Goal: Task Accomplishment & Management: Manage account settings

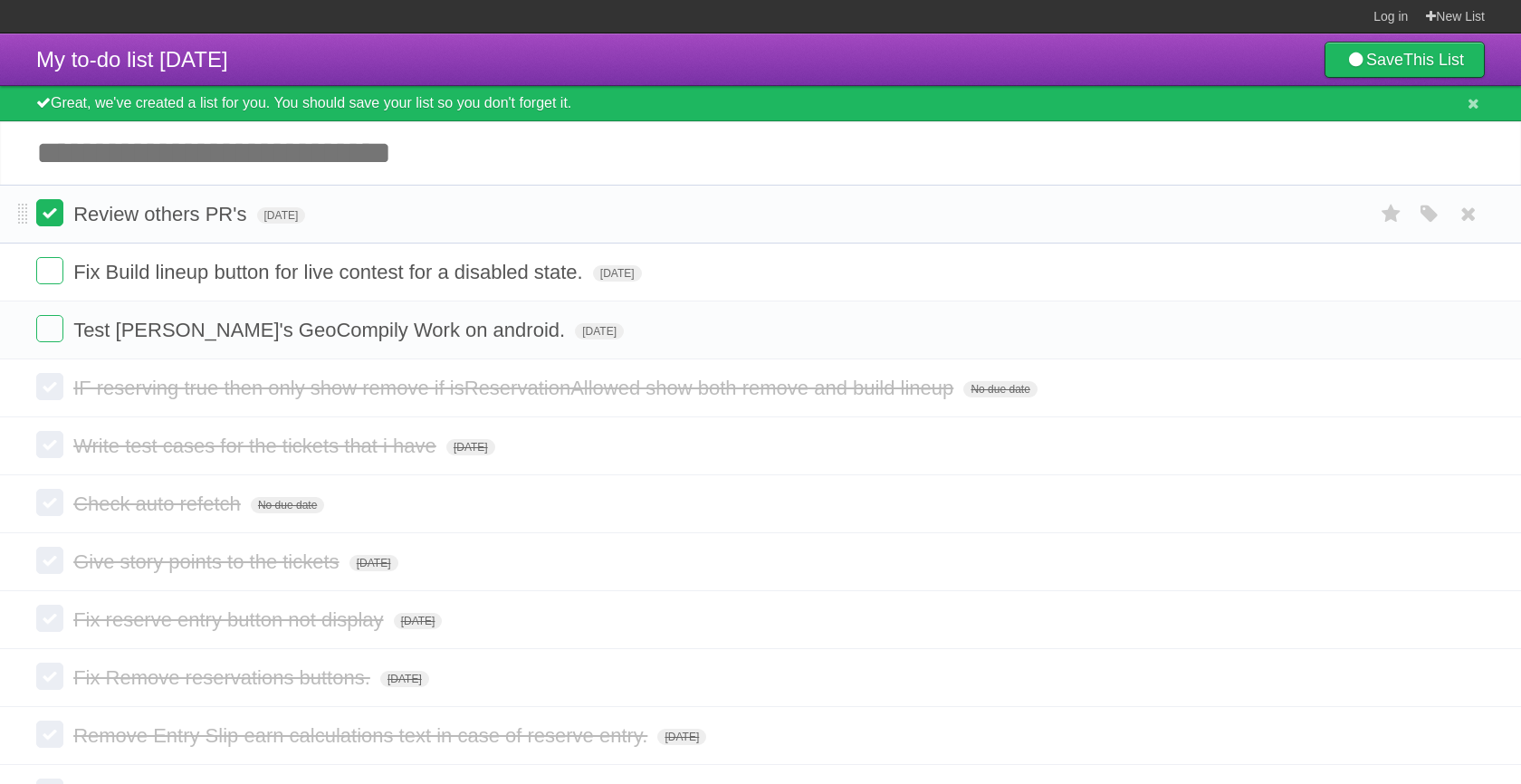
click at [47, 227] on label at bounding box center [50, 212] width 27 height 27
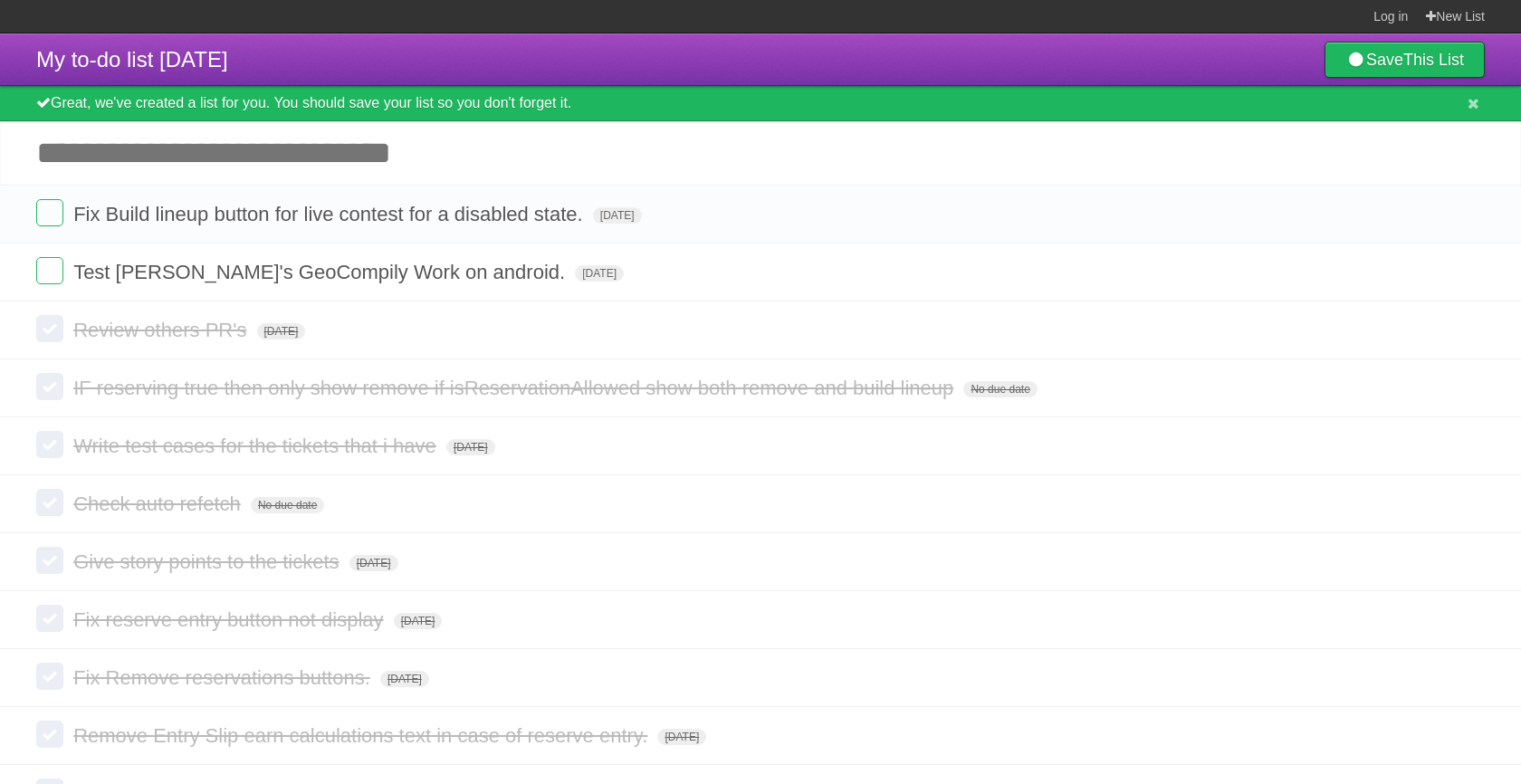
click at [47, 227] on label at bounding box center [50, 212] width 27 height 27
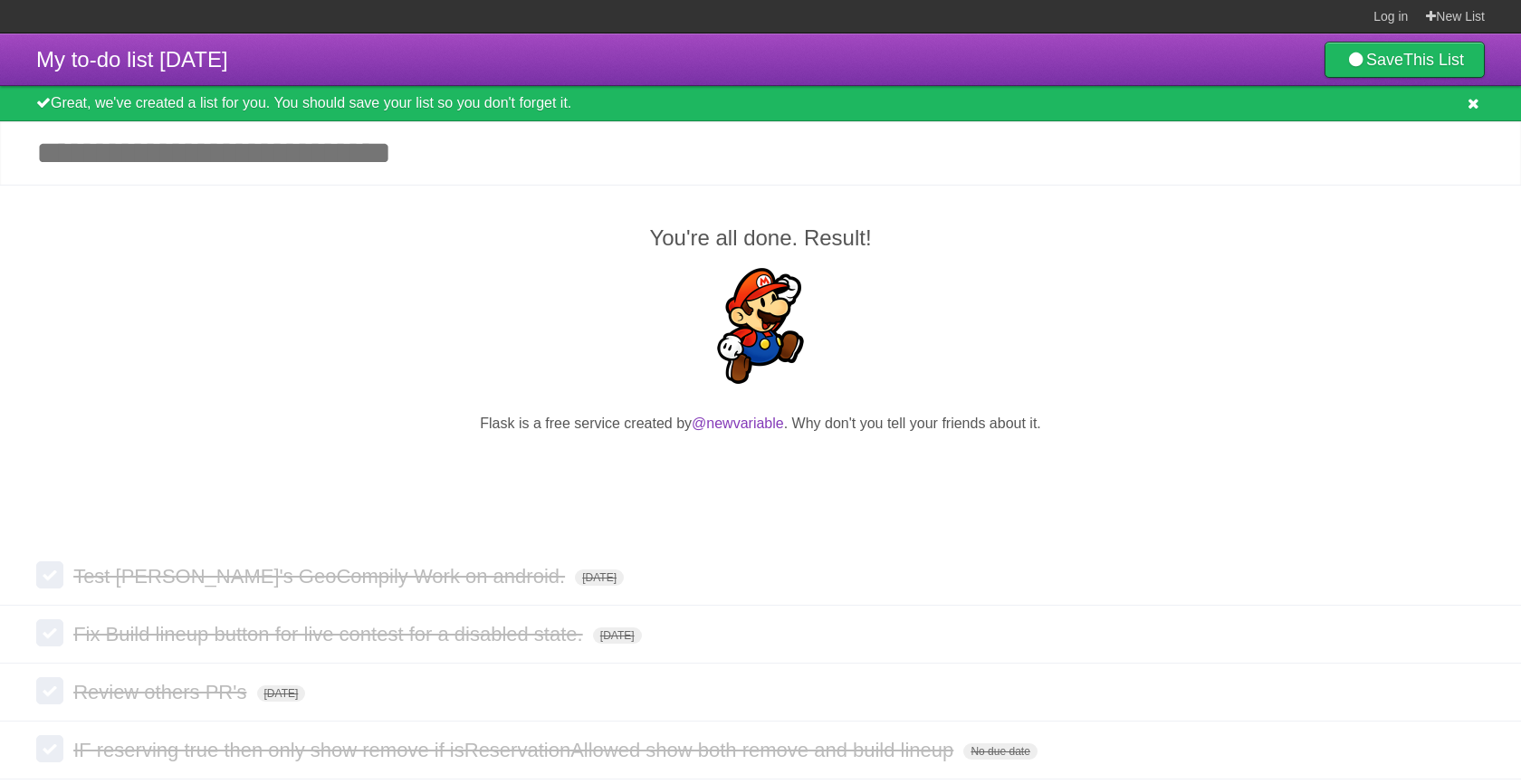
click at [1473, 111] on icon at bounding box center [1473, 104] width 12 height 16
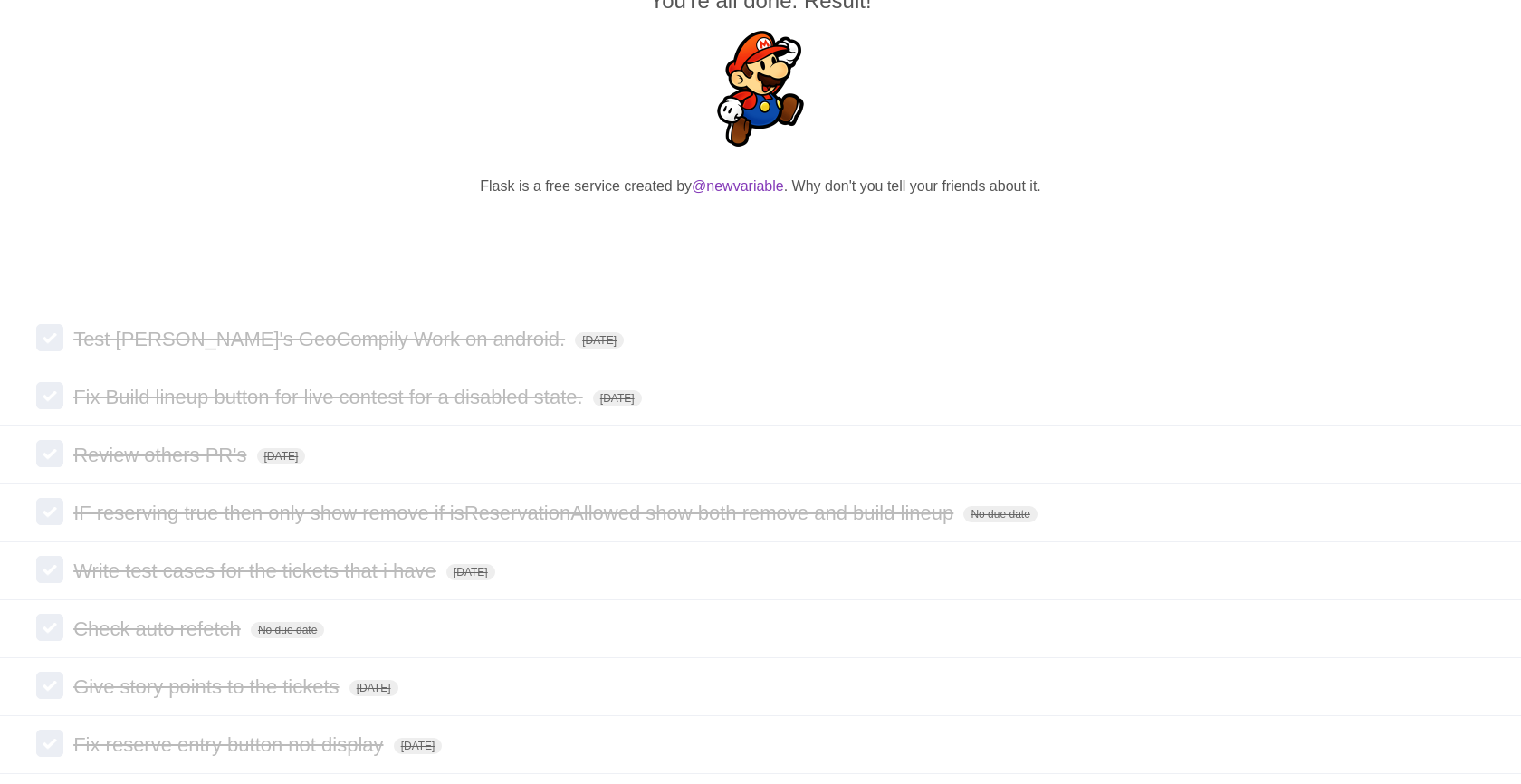
scroll to position [494, 0]
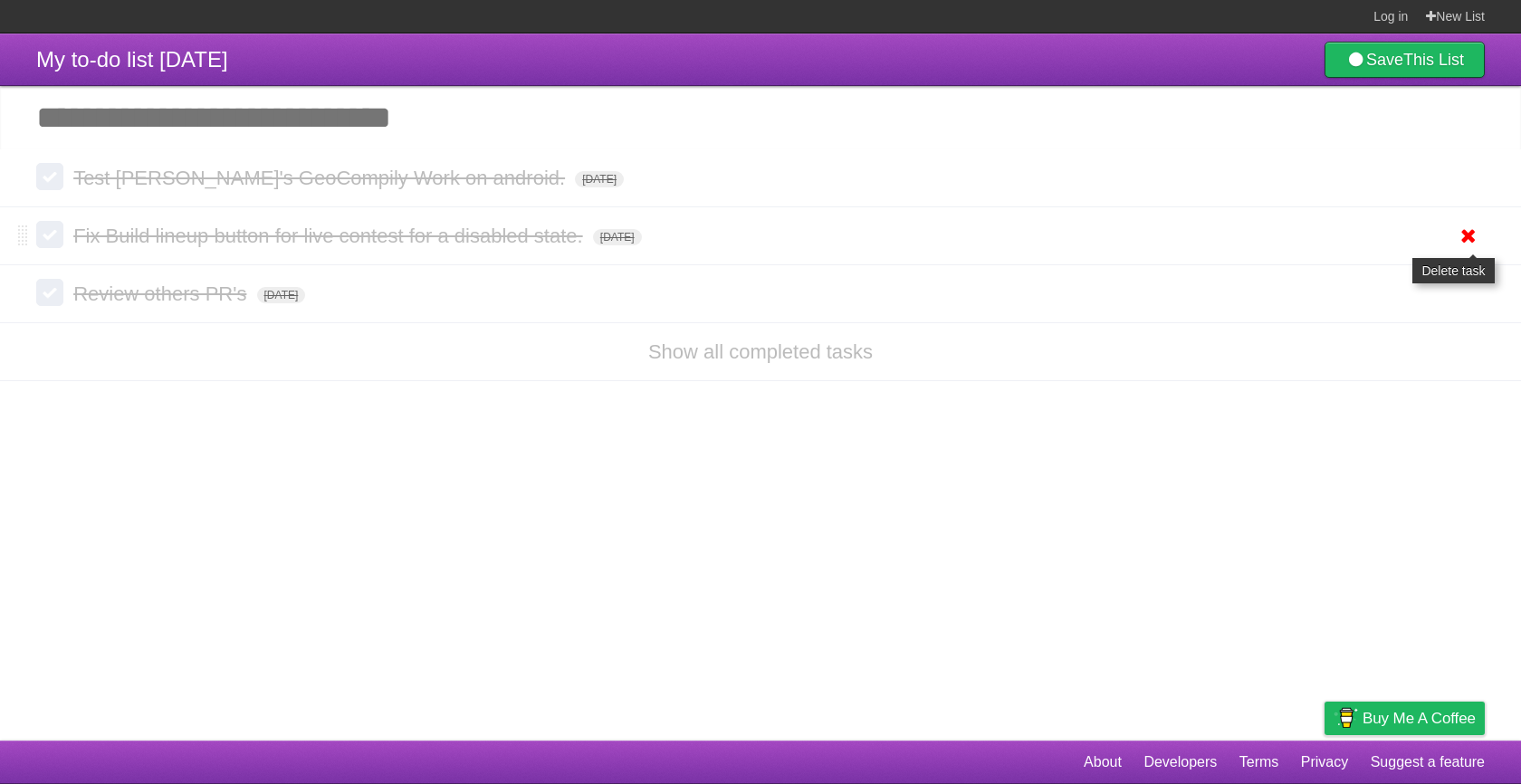
click at [1466, 244] on icon at bounding box center [1469, 236] width 26 height 30
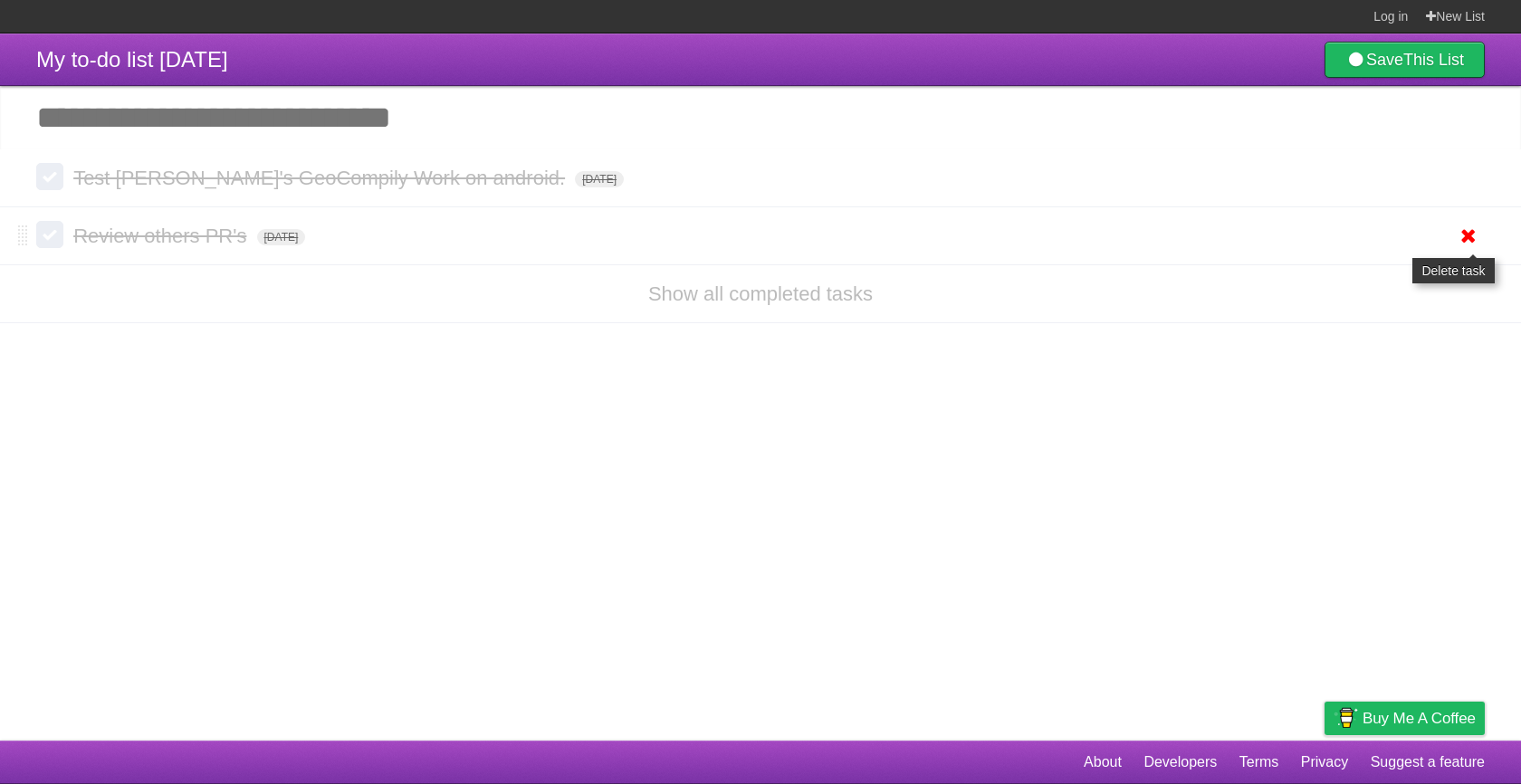
click at [1466, 238] on icon at bounding box center [1469, 236] width 26 height 30
click at [1466, 180] on icon at bounding box center [1469, 178] width 26 height 30
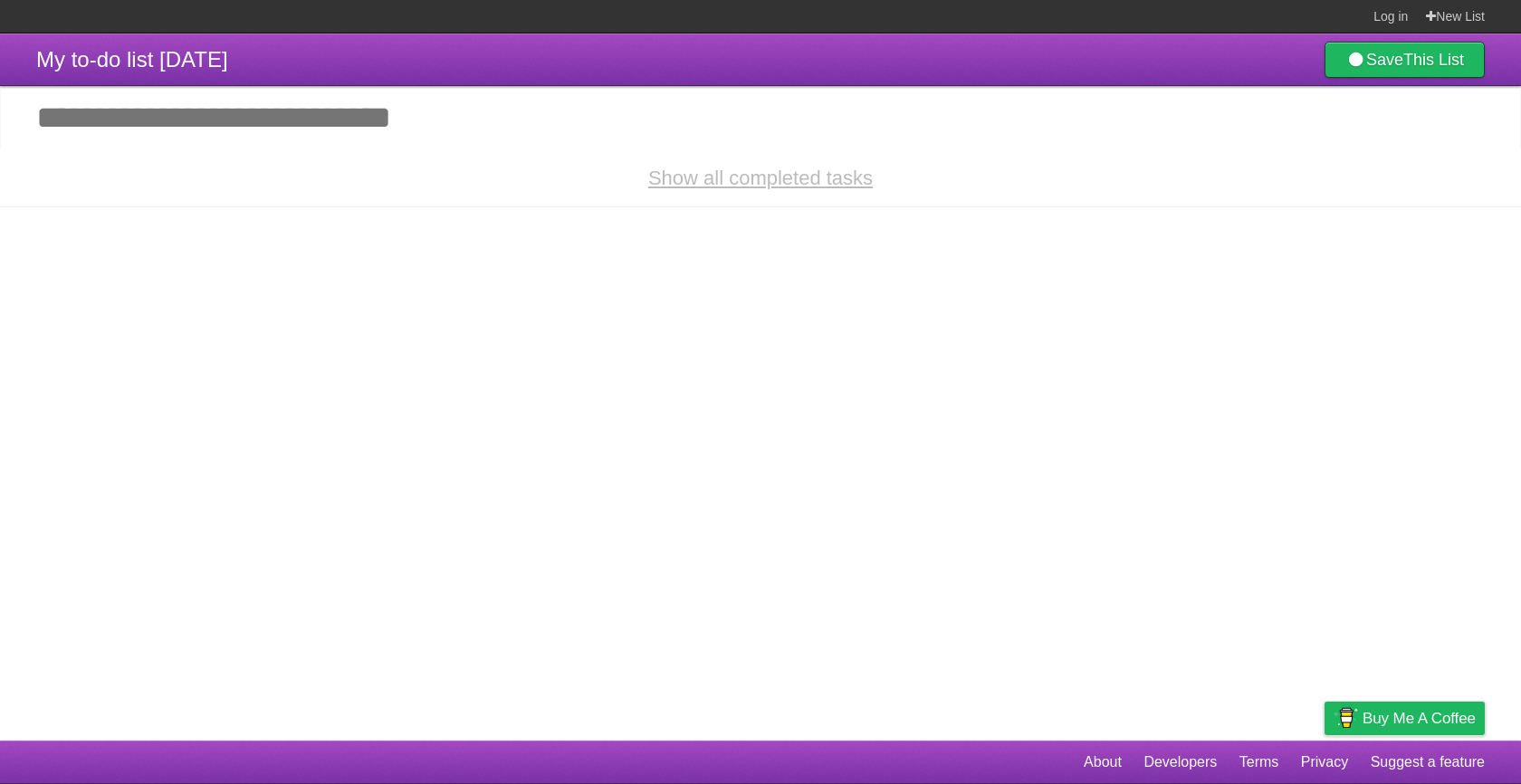
click at [777, 177] on link "Show all completed tasks" at bounding box center [760, 177] width 225 height 23
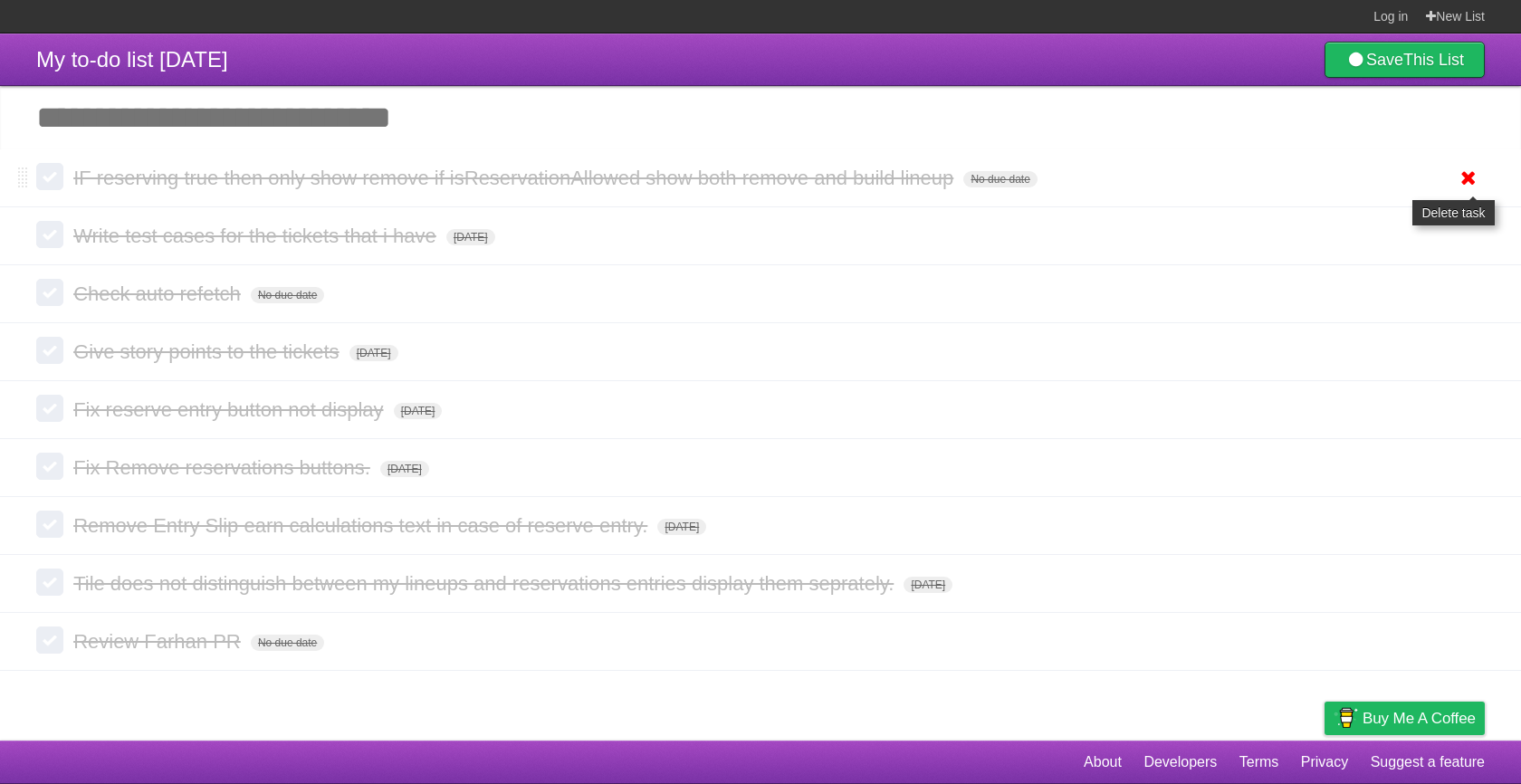
click at [1468, 184] on icon at bounding box center [1469, 178] width 26 height 30
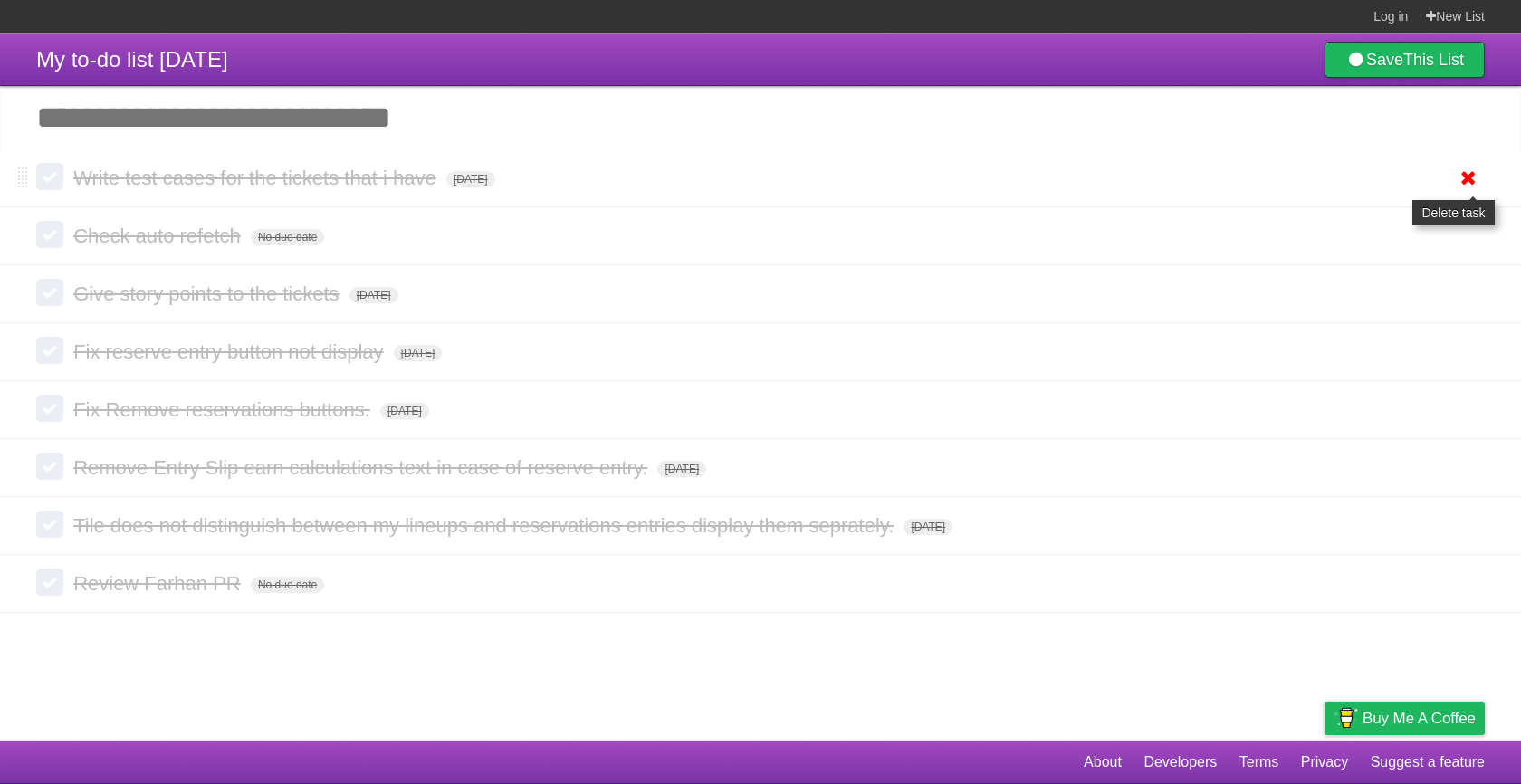
click at [1470, 190] on icon at bounding box center [1469, 178] width 26 height 30
click at [1464, 184] on icon at bounding box center [1469, 178] width 26 height 30
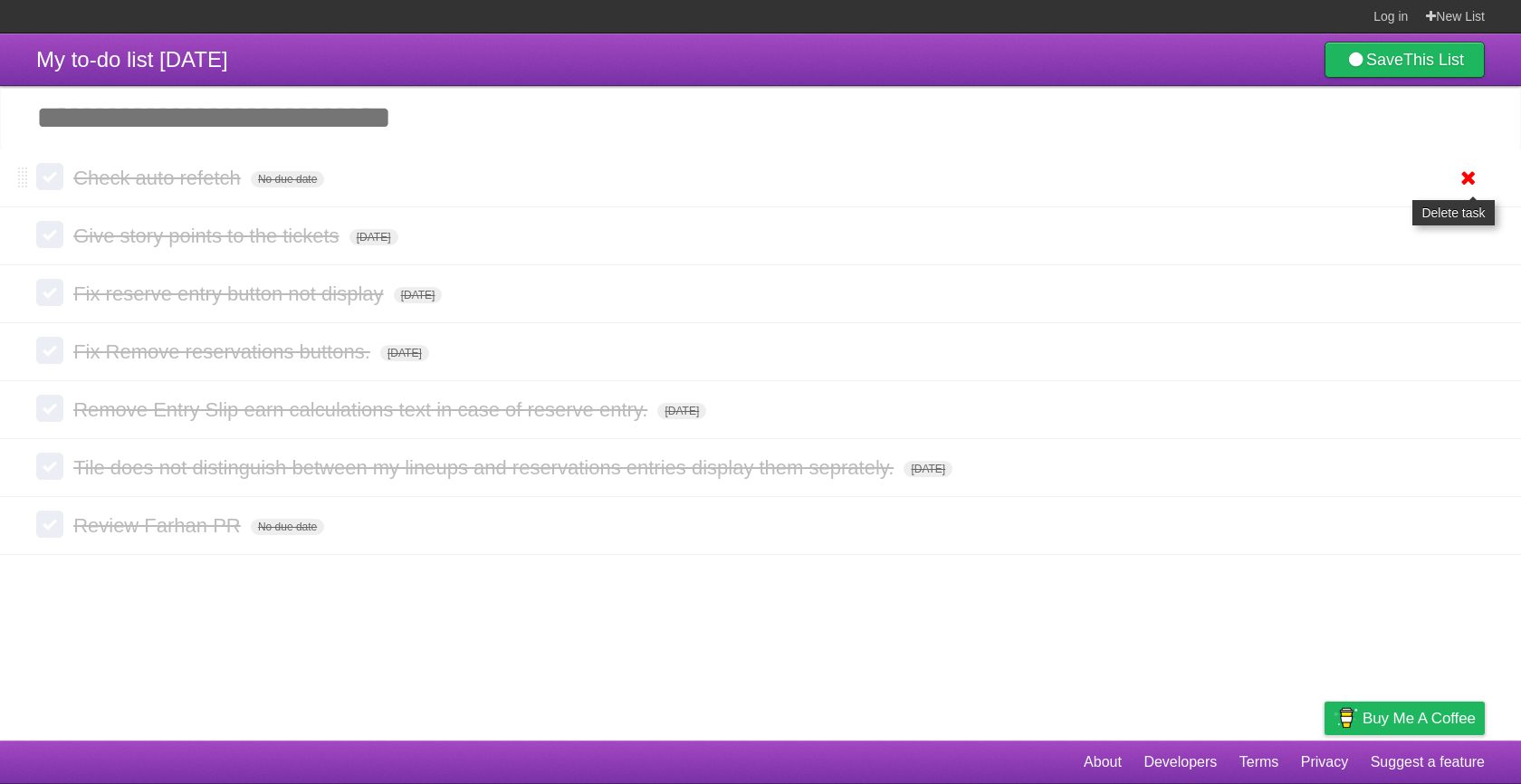
click at [1470, 188] on icon at bounding box center [1469, 178] width 26 height 30
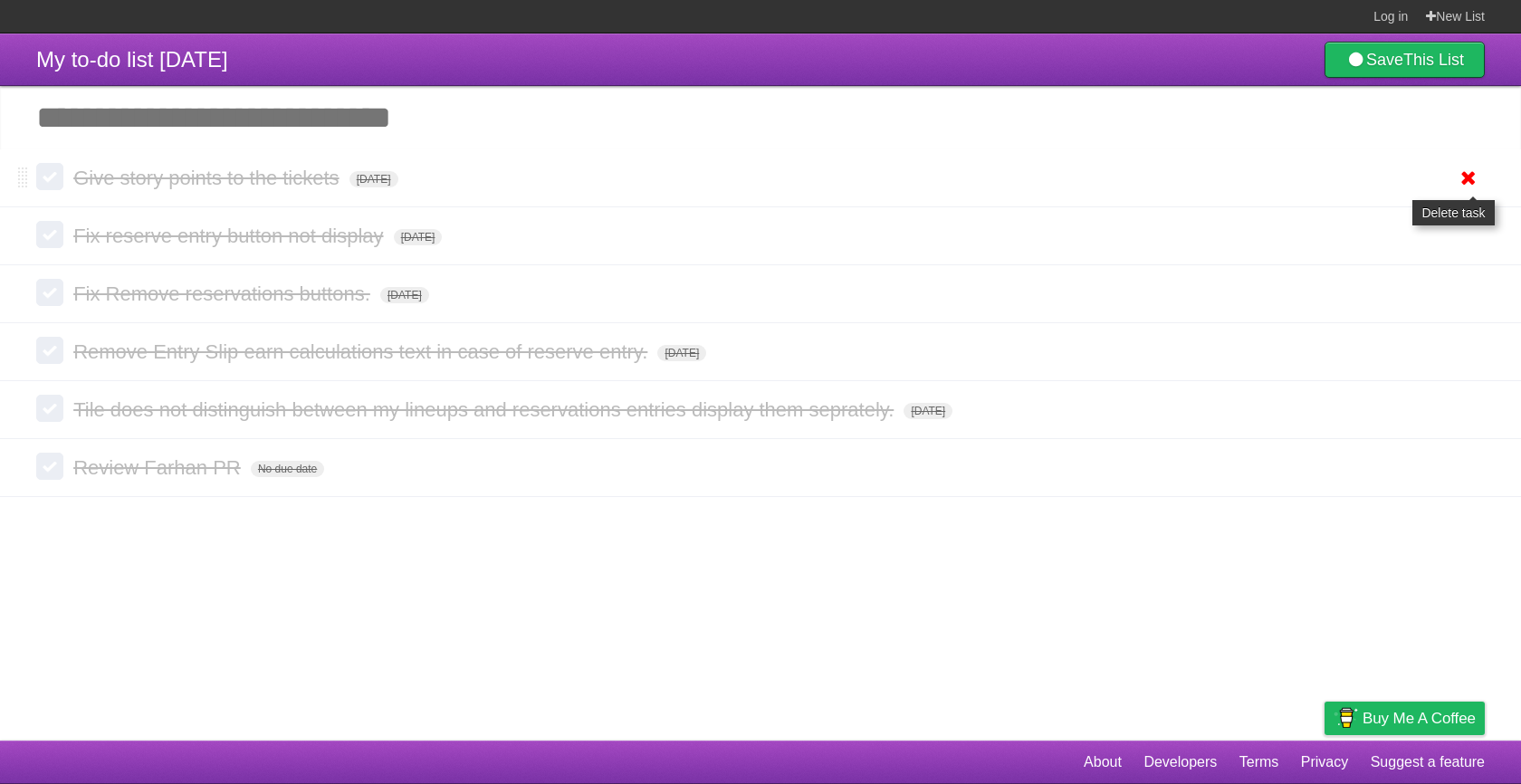
click at [1468, 186] on icon at bounding box center [1469, 178] width 26 height 30
click at [1467, 177] on icon at bounding box center [1469, 178] width 26 height 30
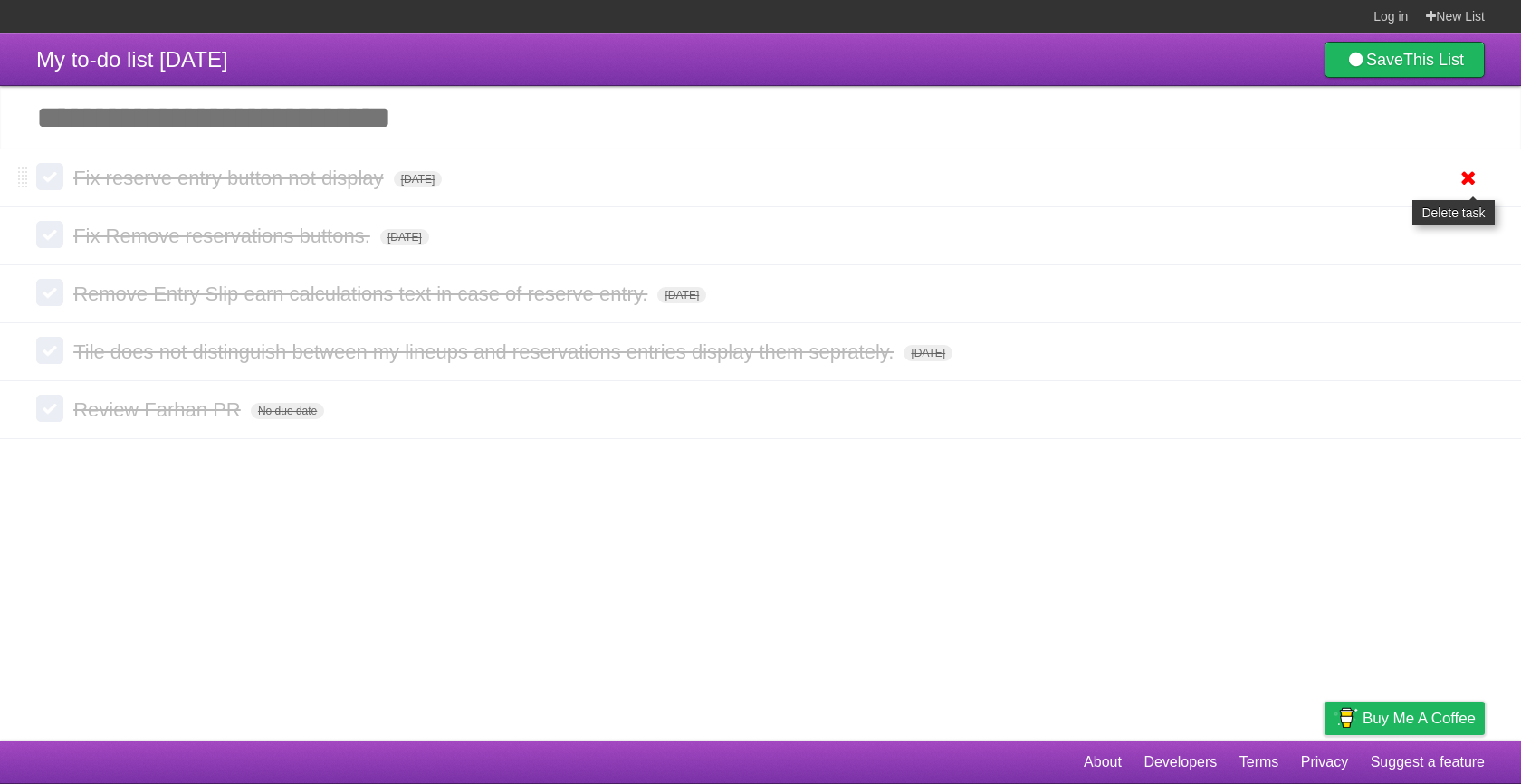
click at [1475, 186] on icon at bounding box center [1469, 178] width 26 height 30
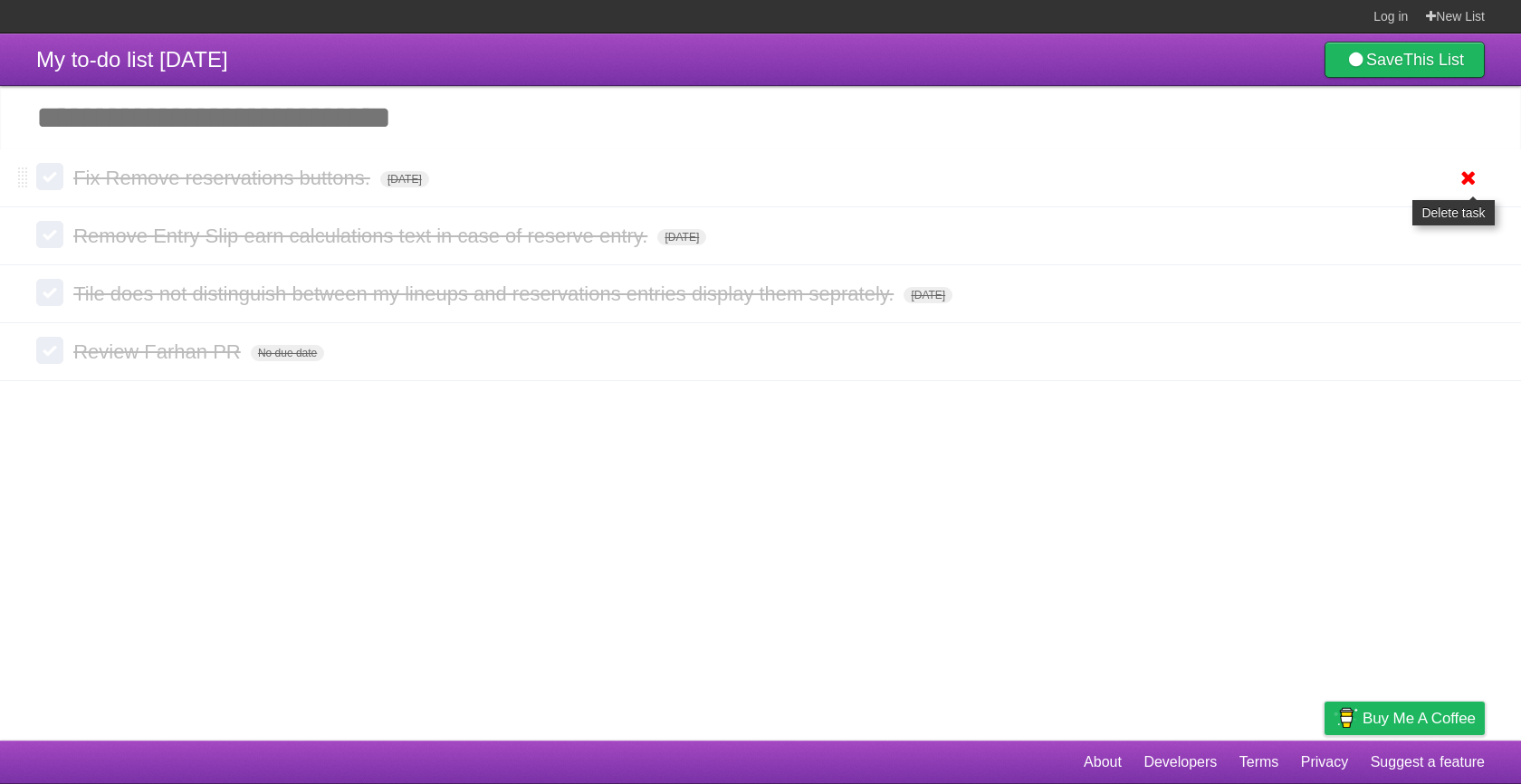
click at [1465, 187] on icon at bounding box center [1469, 178] width 26 height 30
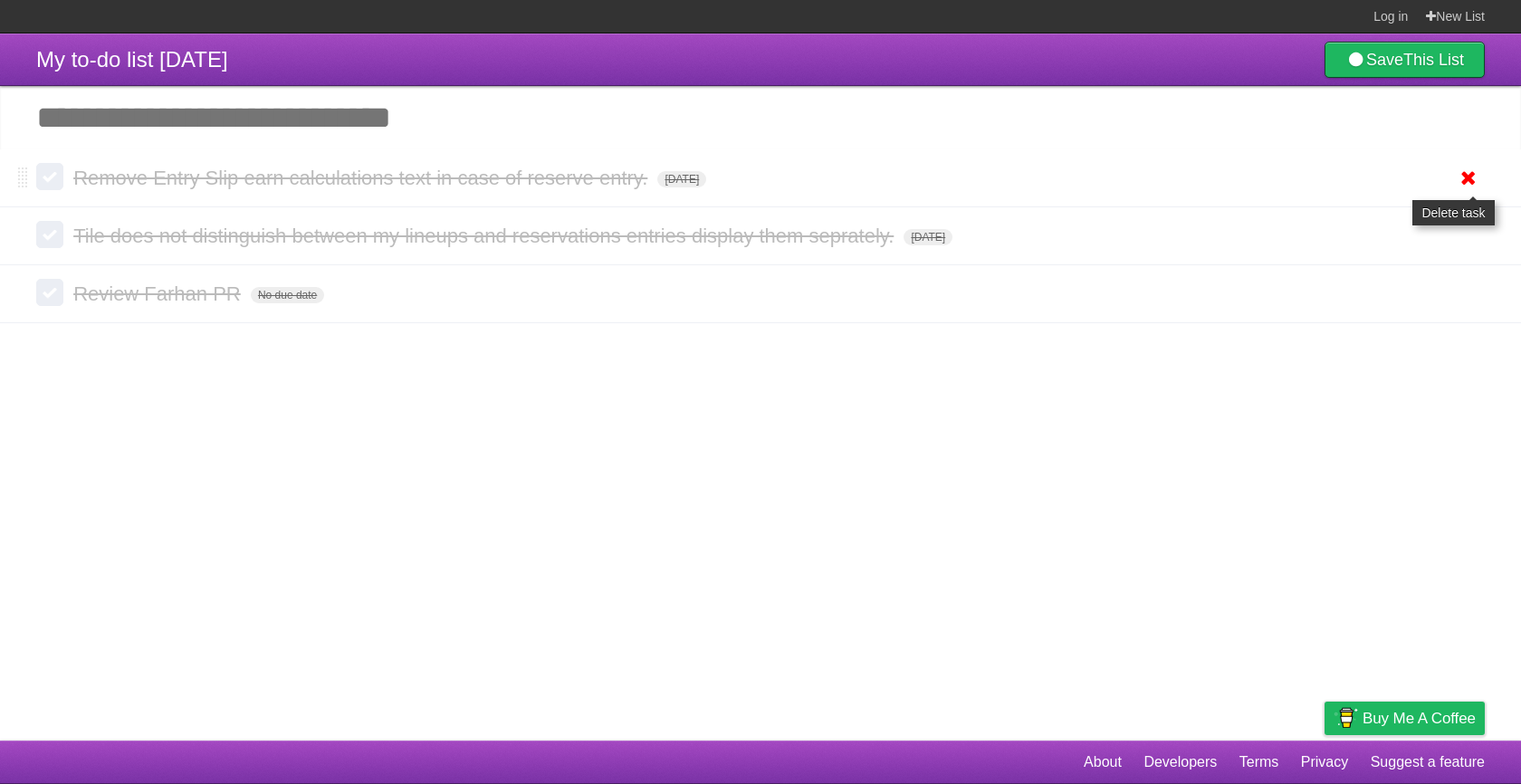
click at [1466, 184] on icon at bounding box center [1469, 178] width 26 height 30
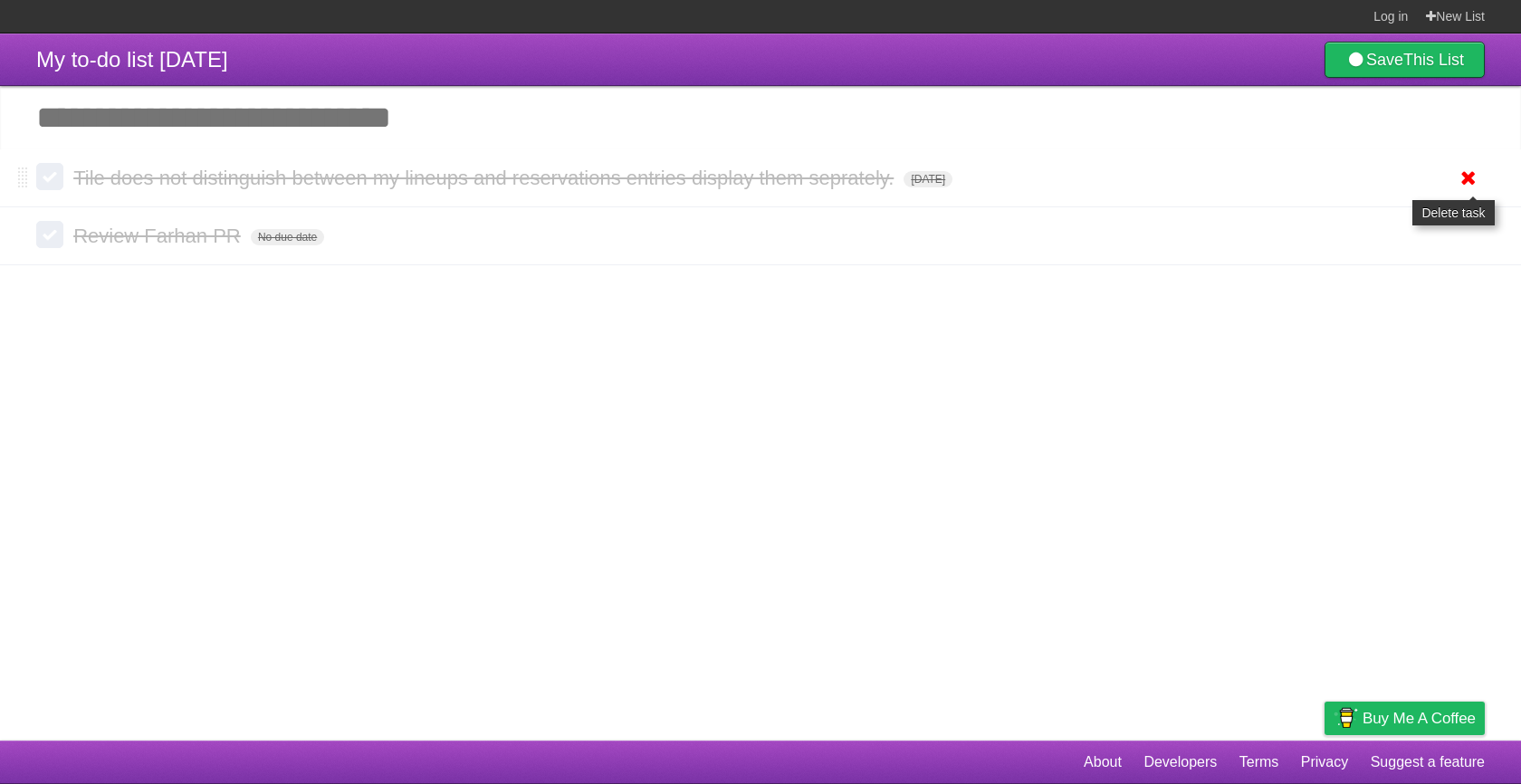
click at [1474, 175] on icon at bounding box center [1469, 178] width 26 height 30
click at [1473, 178] on icon at bounding box center [1469, 178] width 26 height 30
